Goal: Transaction & Acquisition: Purchase product/service

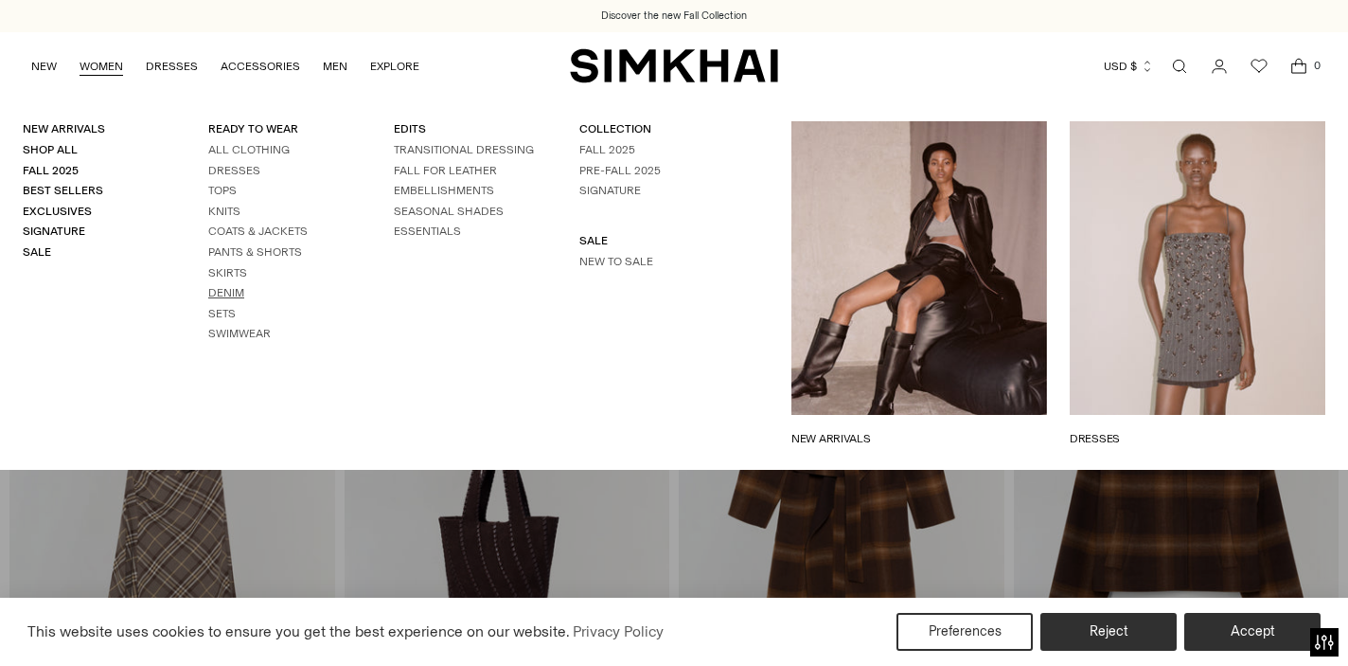
click at [210, 292] on link "Denim" at bounding box center [226, 292] width 36 height 13
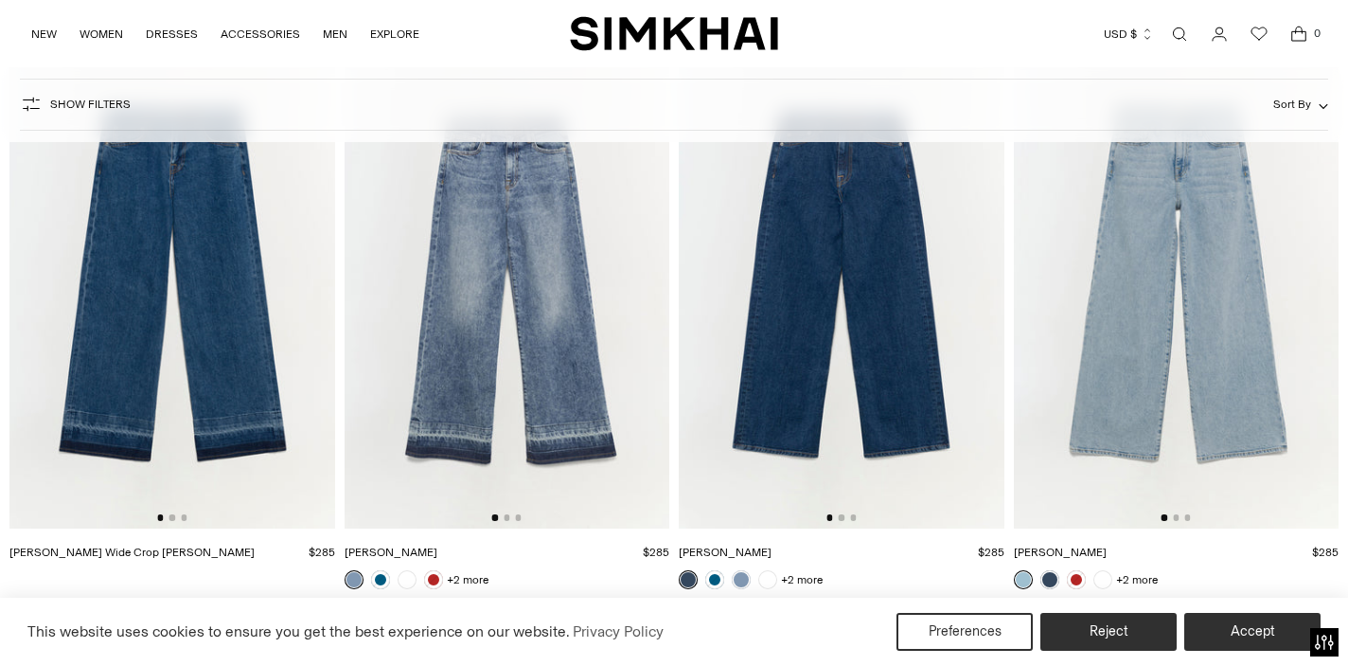
scroll to position [1948, 0]
click at [223, 276] on img at bounding box center [172, 284] width 326 height 488
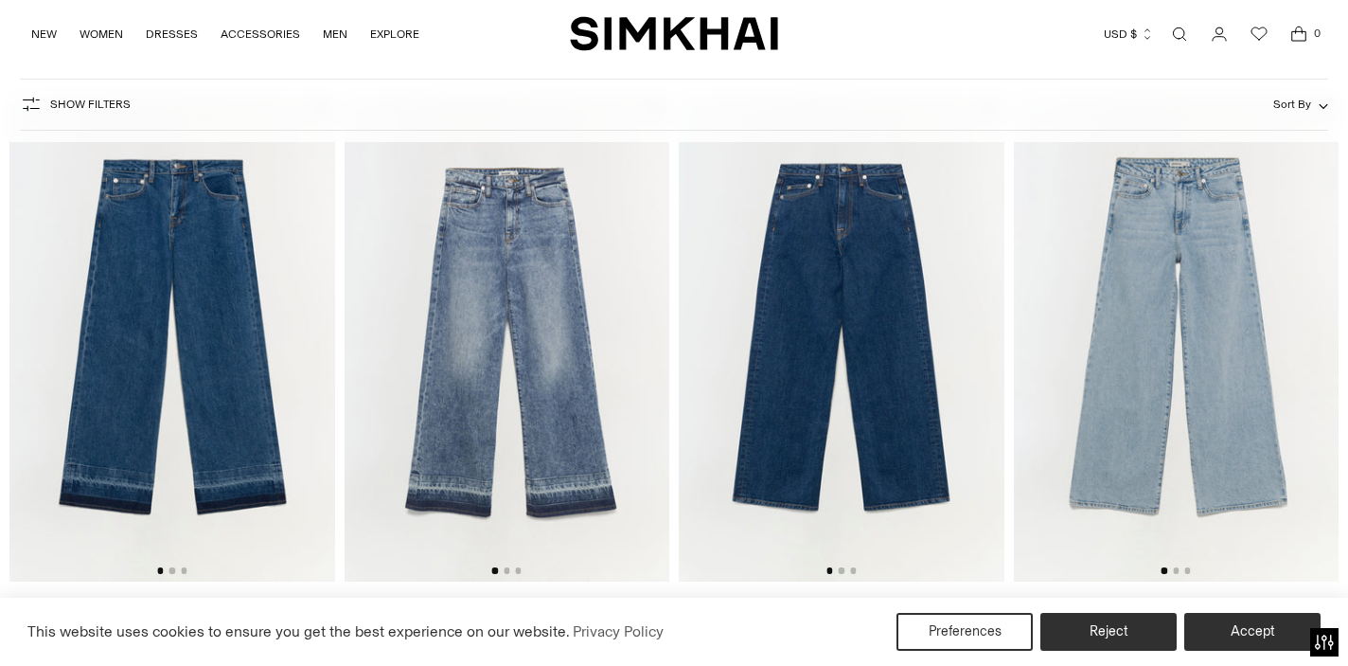
scroll to position [1917, 0]
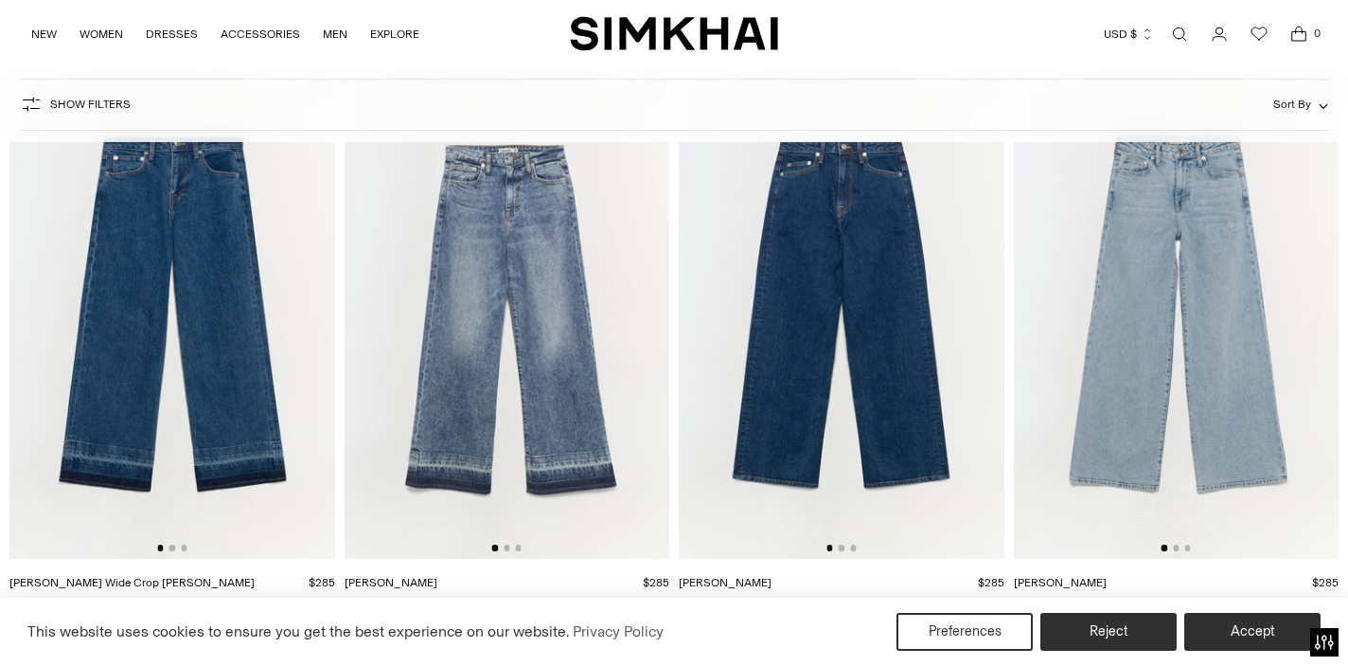
click at [805, 383] on img at bounding box center [842, 315] width 326 height 488
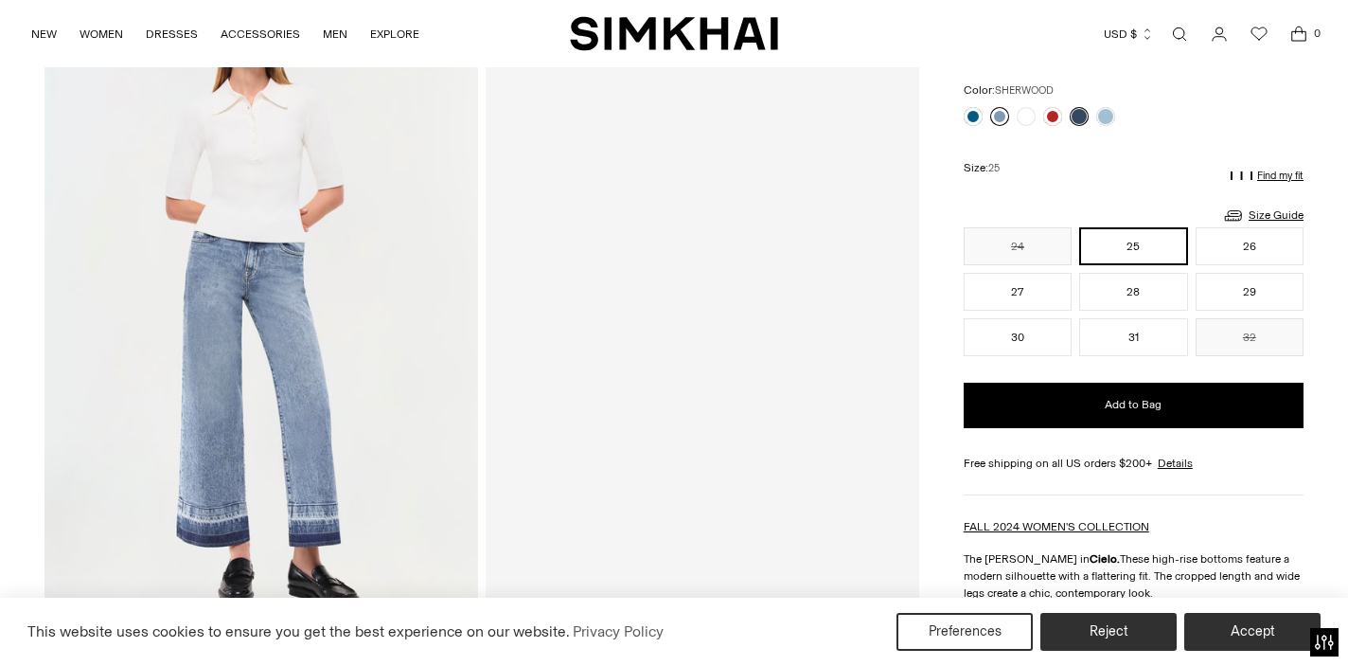
click at [994, 115] on link at bounding box center [999, 116] width 19 height 19
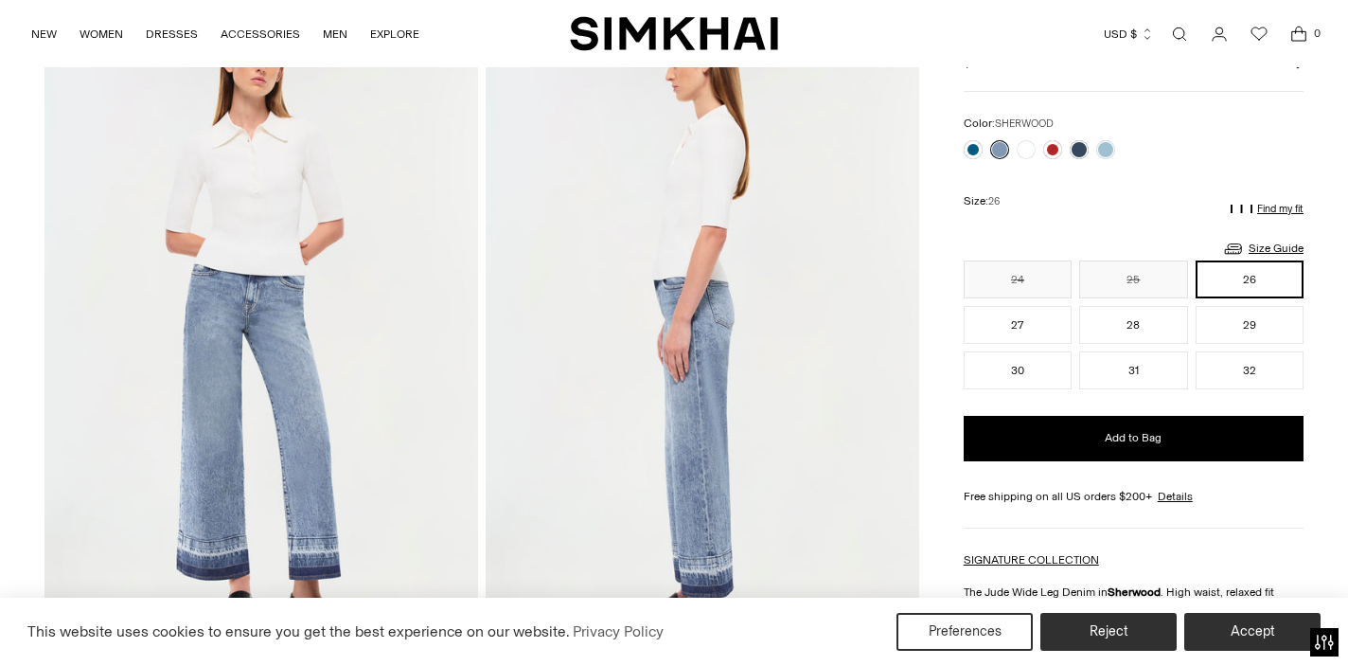
scroll to position [116, 0]
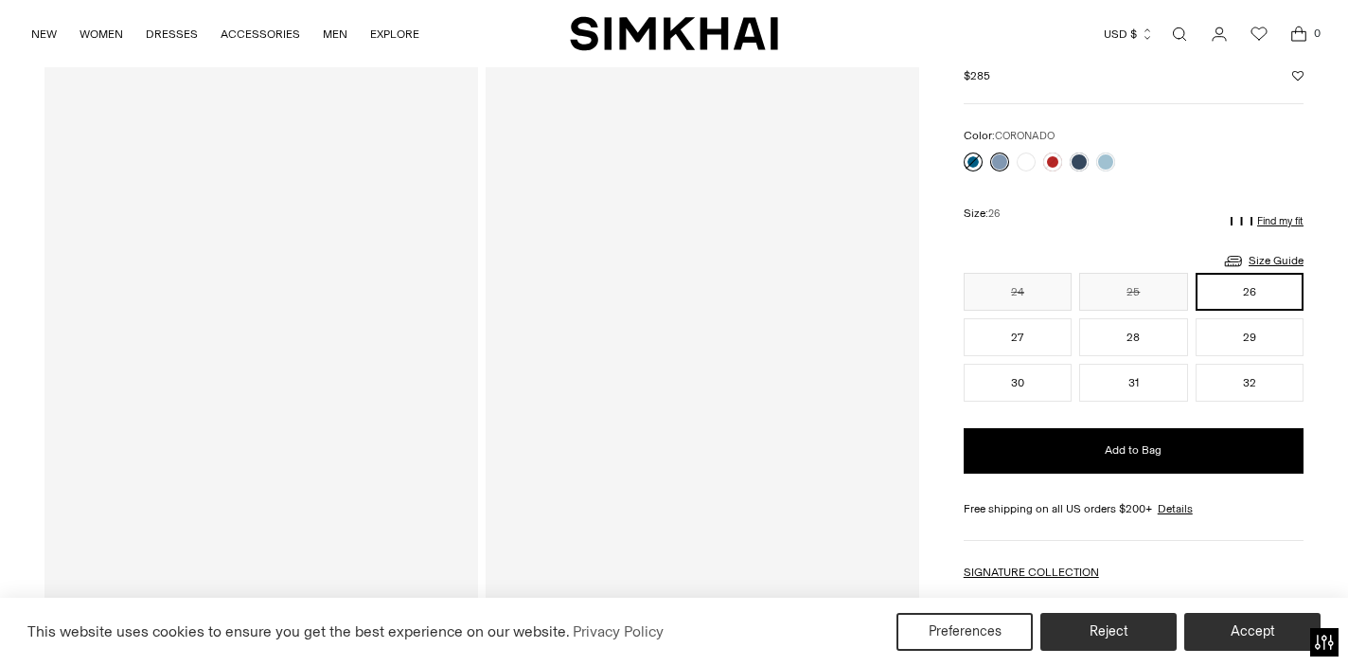
click at [969, 159] on link at bounding box center [973, 161] width 19 height 19
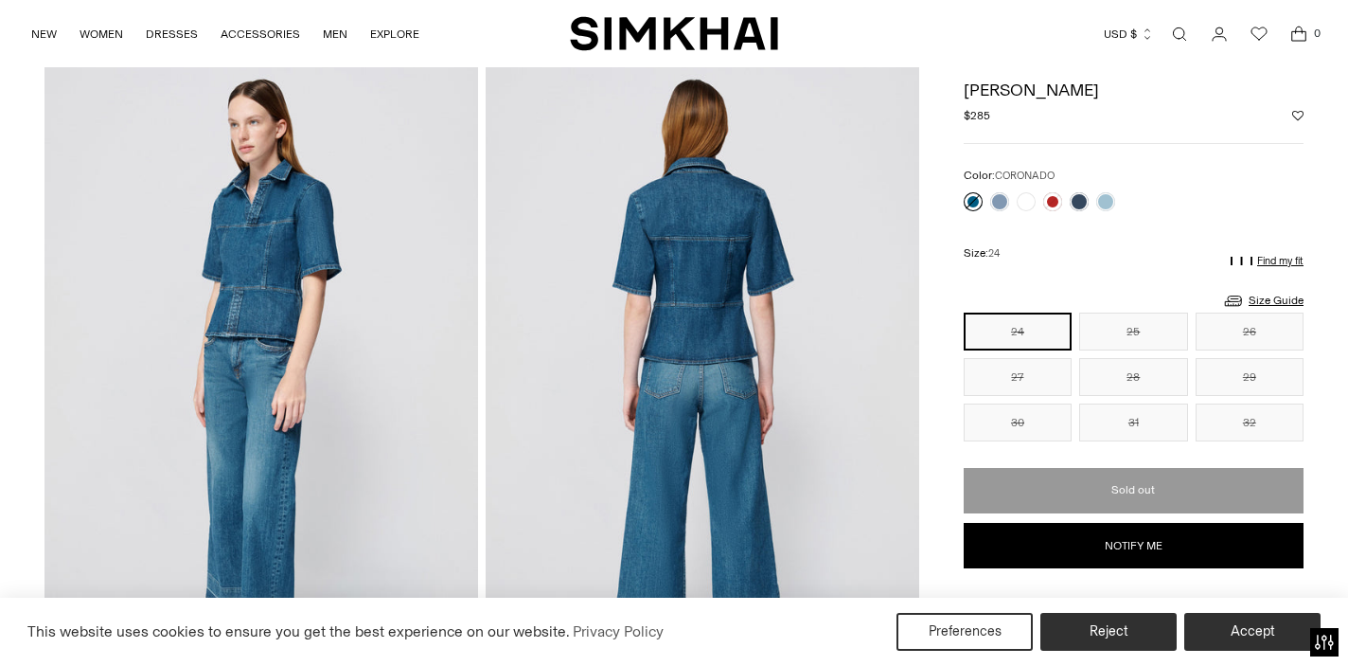
scroll to position [70, 0]
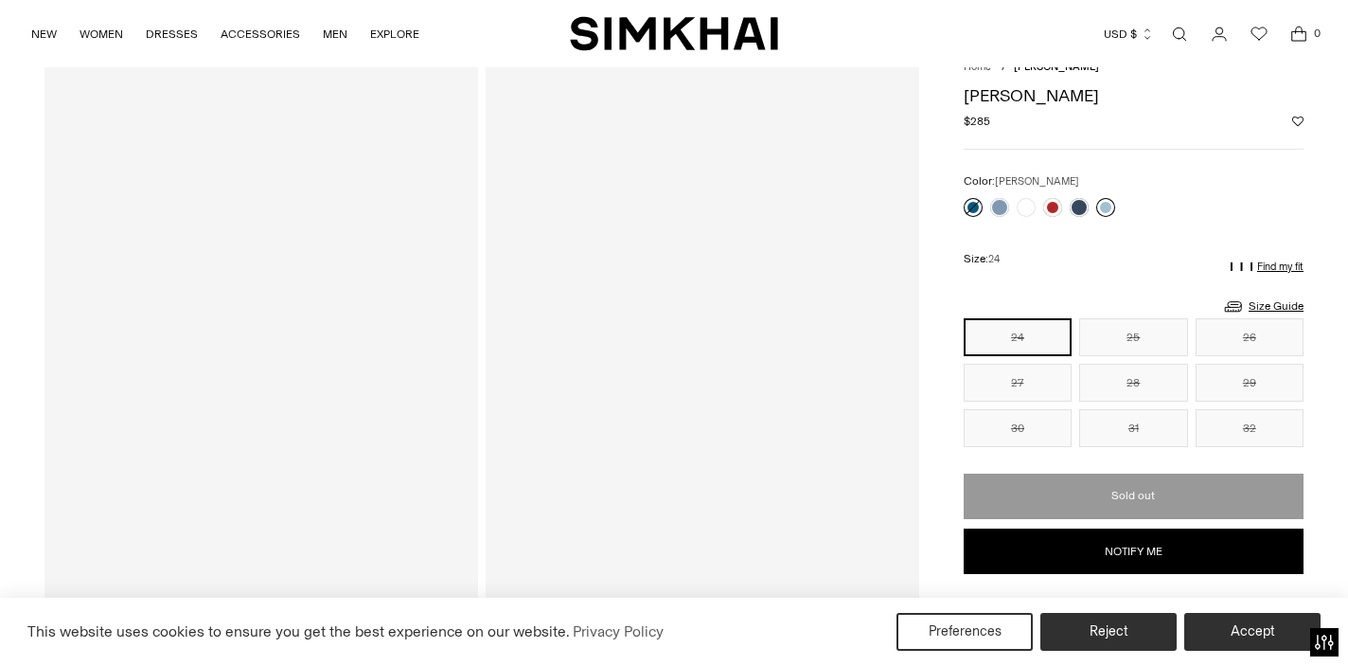
click at [1108, 206] on link at bounding box center [1105, 207] width 19 height 19
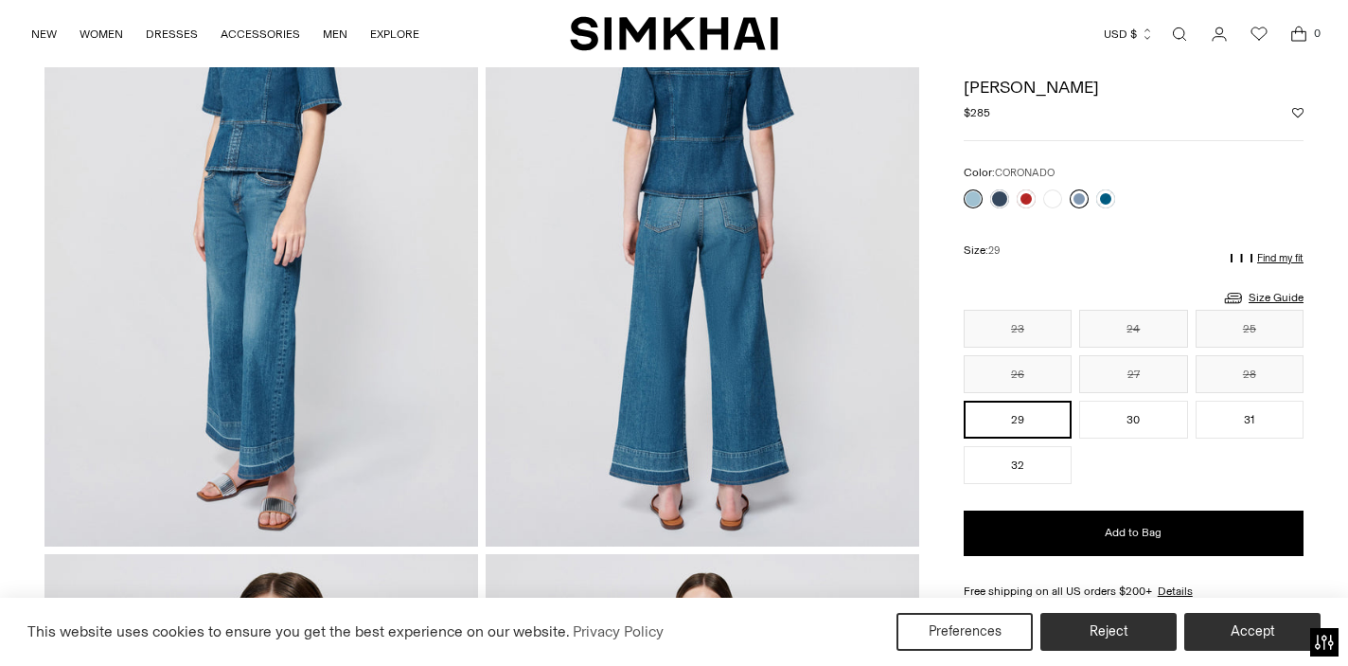
scroll to position [220, 0]
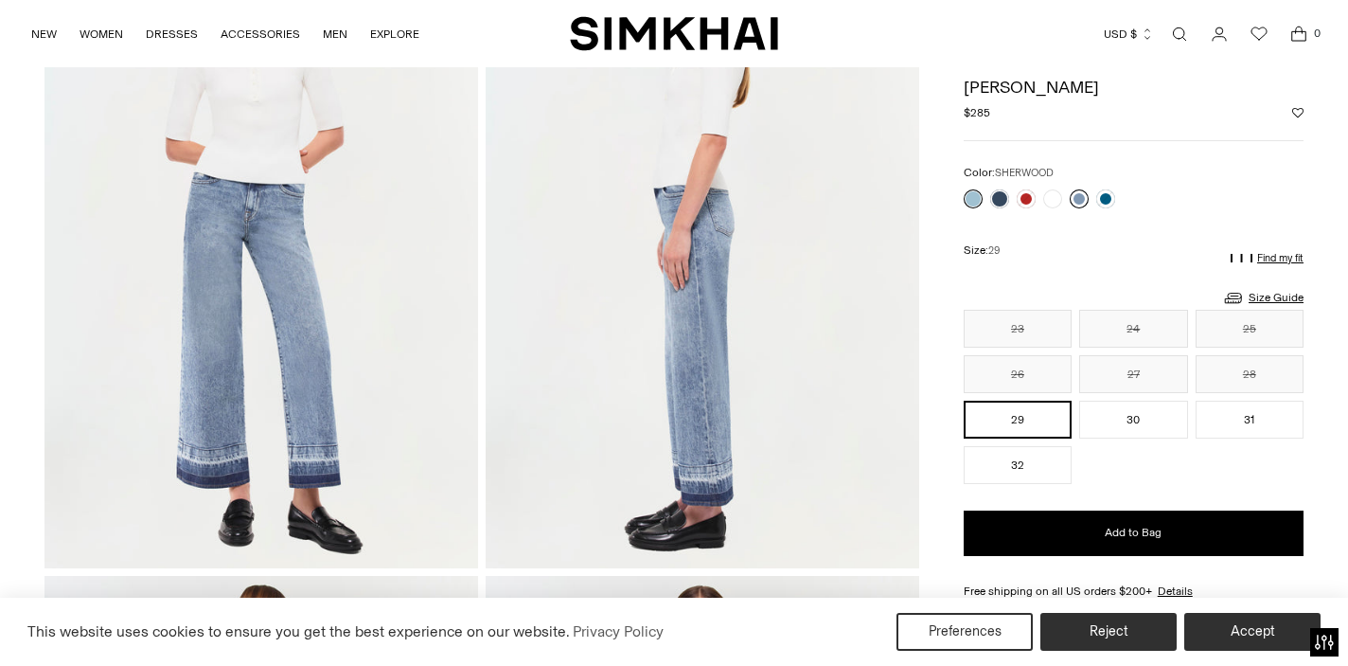
click at [1076, 198] on link at bounding box center [1079, 198] width 19 height 19
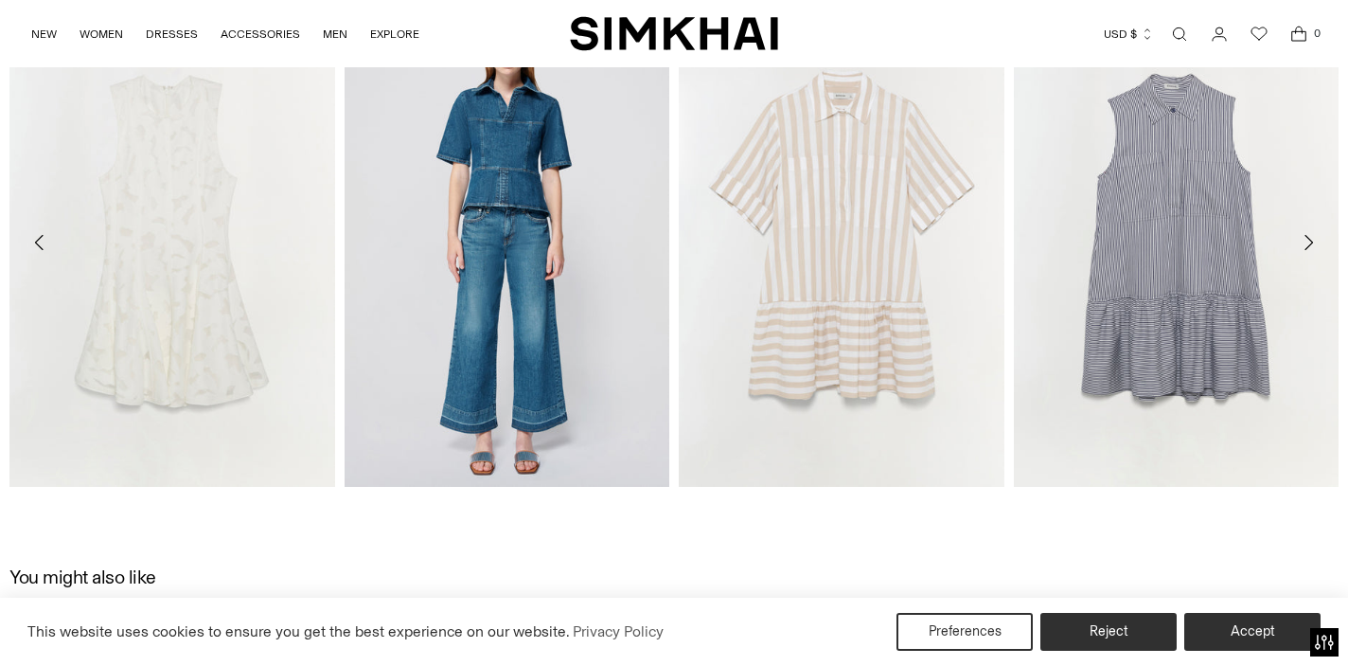
scroll to position [2222, 0]
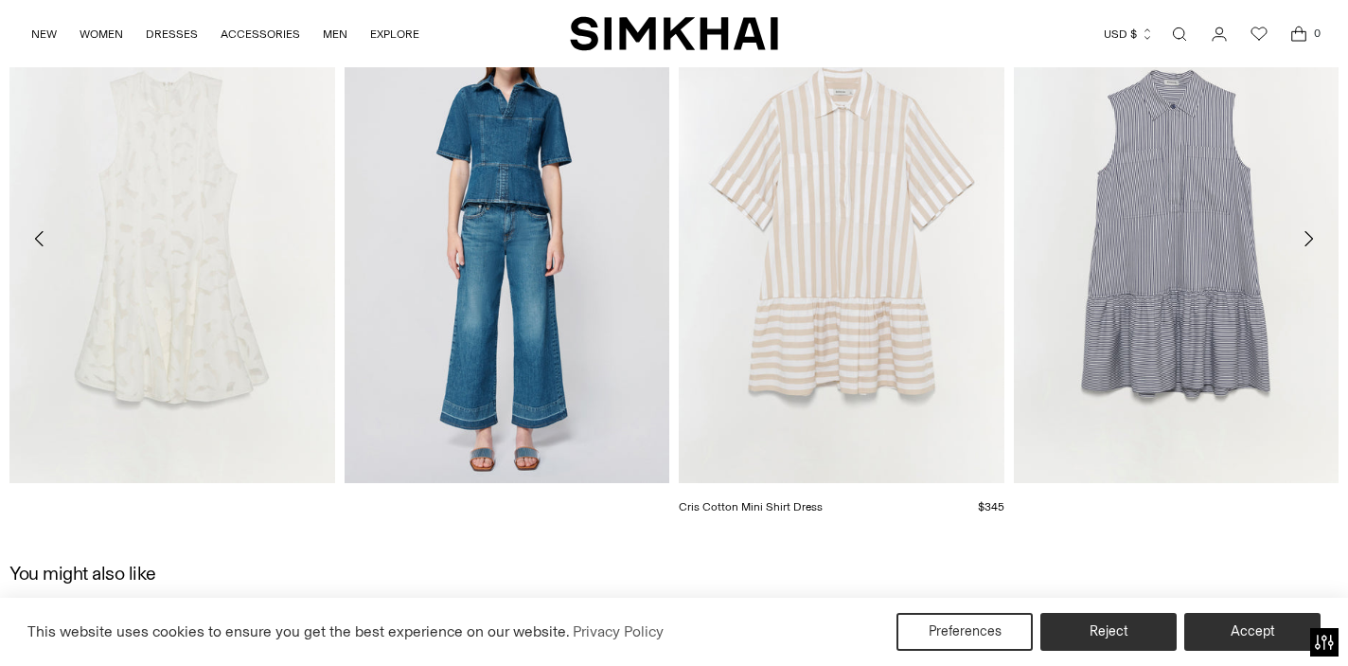
click at [823, 500] on link "Cris Cotton Mini Shirt Dress" at bounding box center [751, 506] width 144 height 13
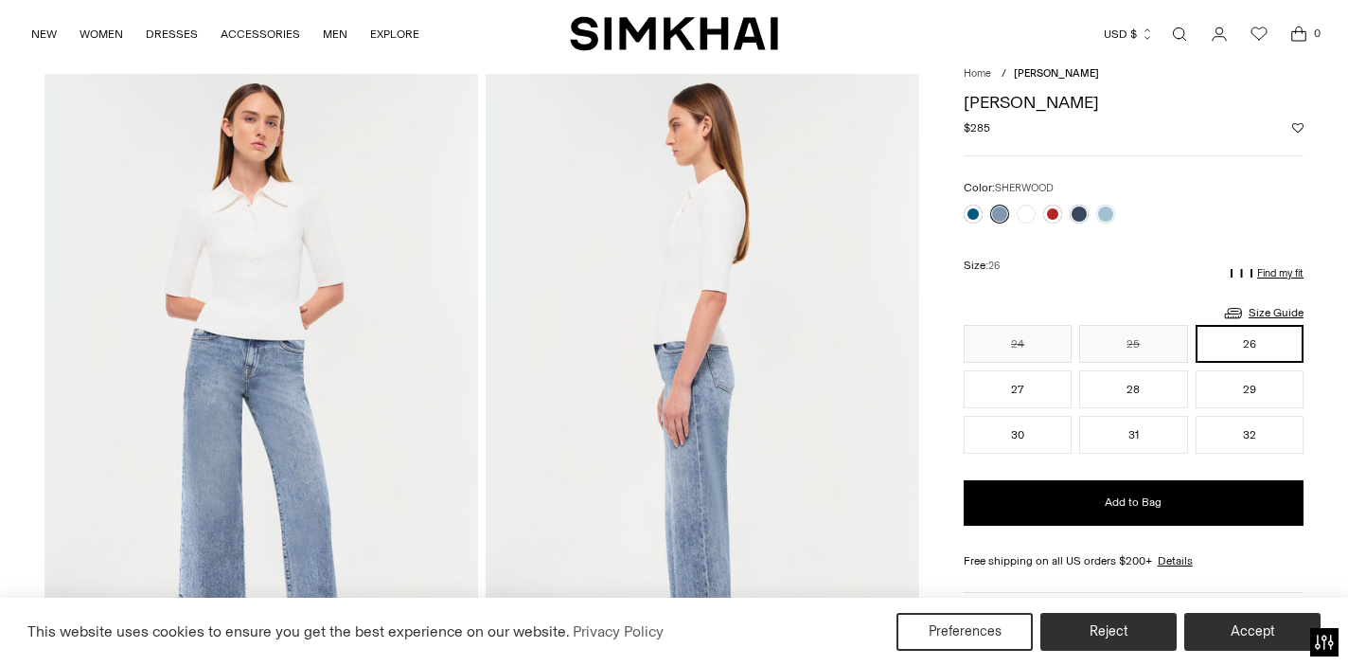
scroll to position [0, 0]
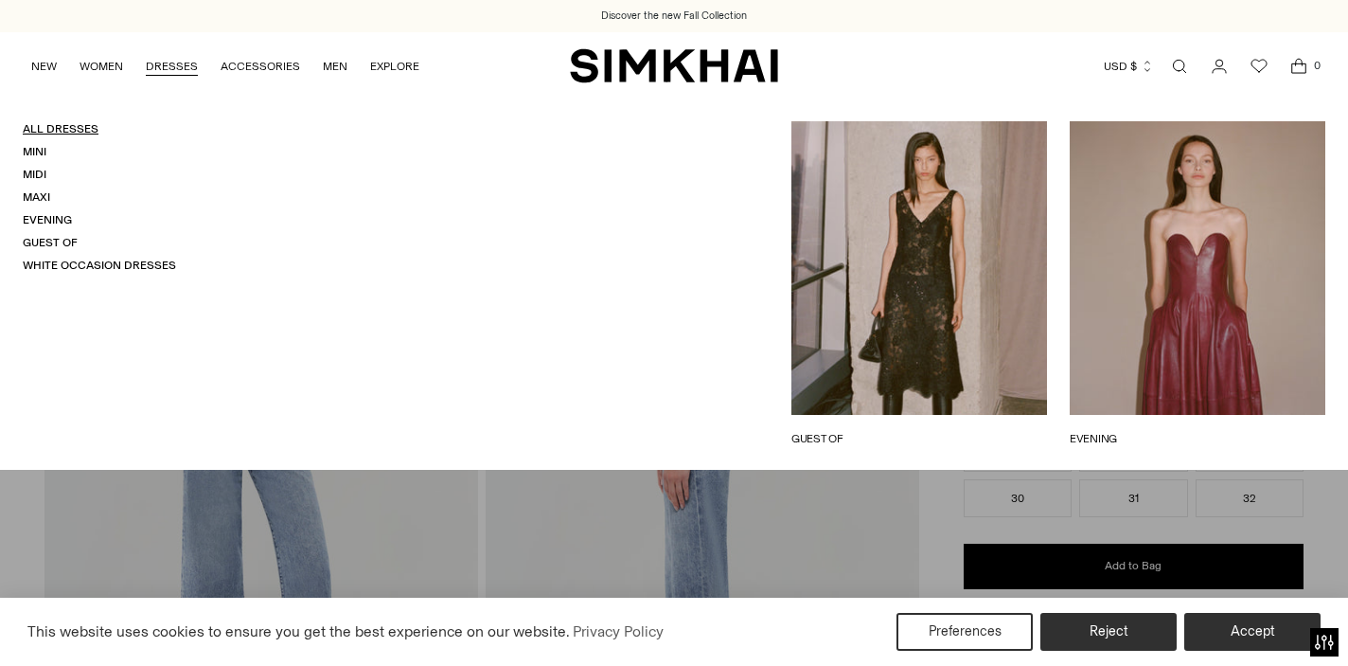
click at [87, 129] on link "All Dresses" at bounding box center [61, 128] width 76 height 13
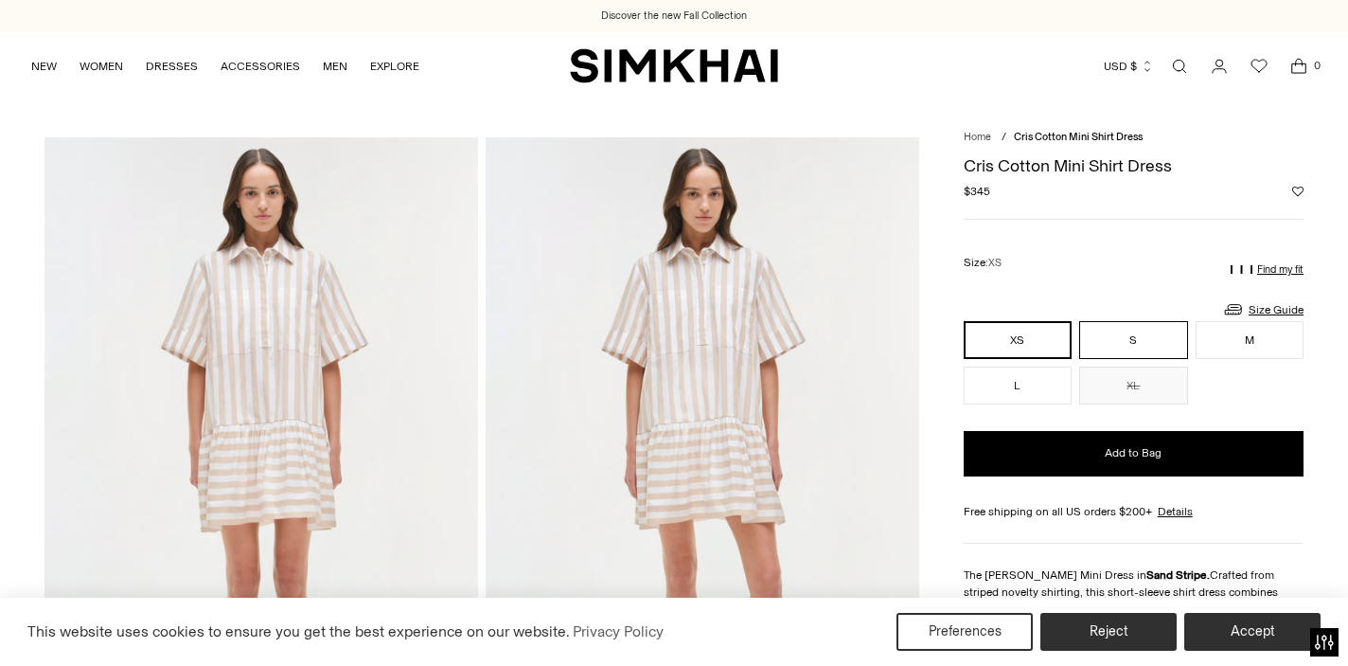
click at [1112, 343] on button "S" at bounding box center [1133, 340] width 108 height 38
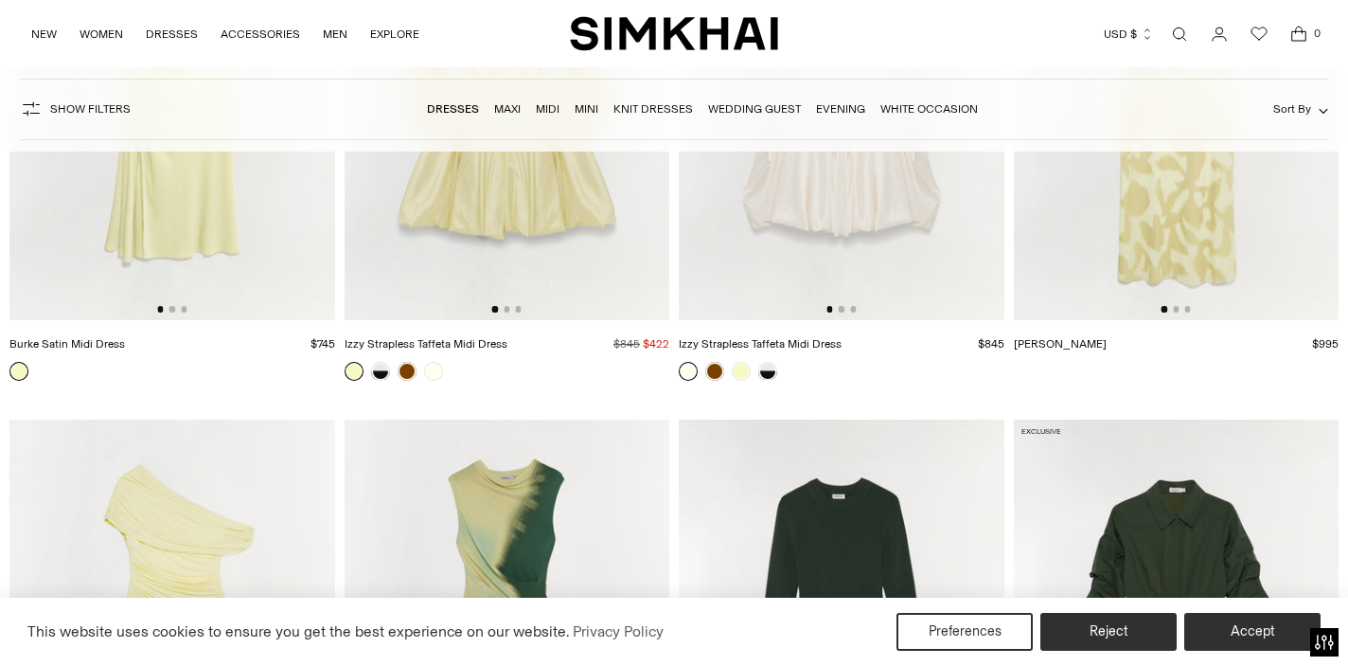
scroll to position [9813, 0]
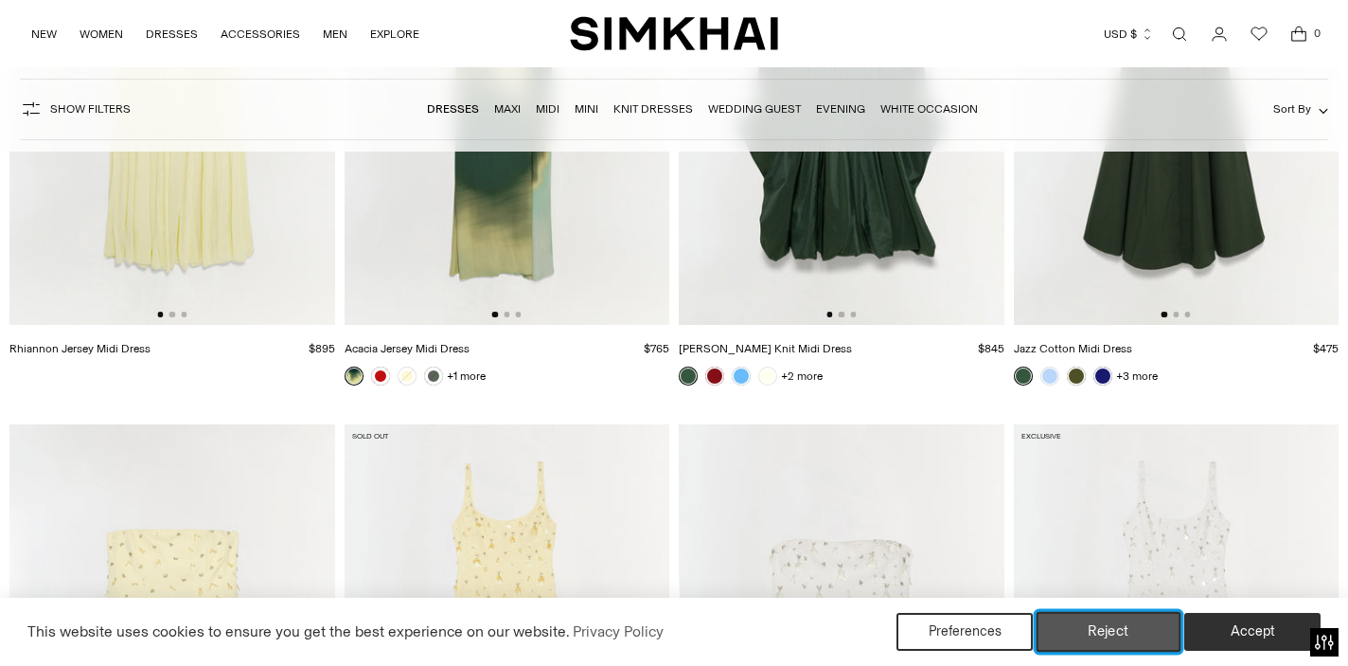
click at [1052, 636] on button "Reject" at bounding box center [1109, 632] width 145 height 40
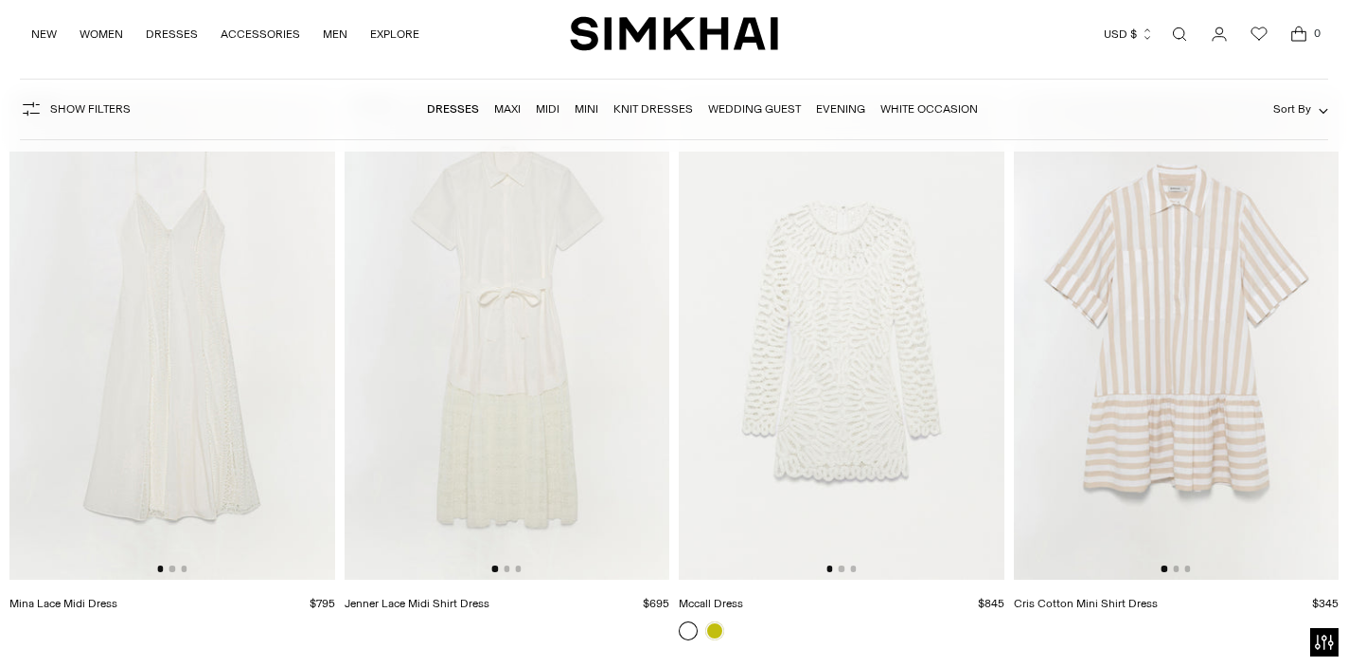
scroll to position [23050, 0]
click at [1122, 359] on img at bounding box center [1177, 331] width 326 height 488
